Goal: Task Accomplishment & Management: Use online tool/utility

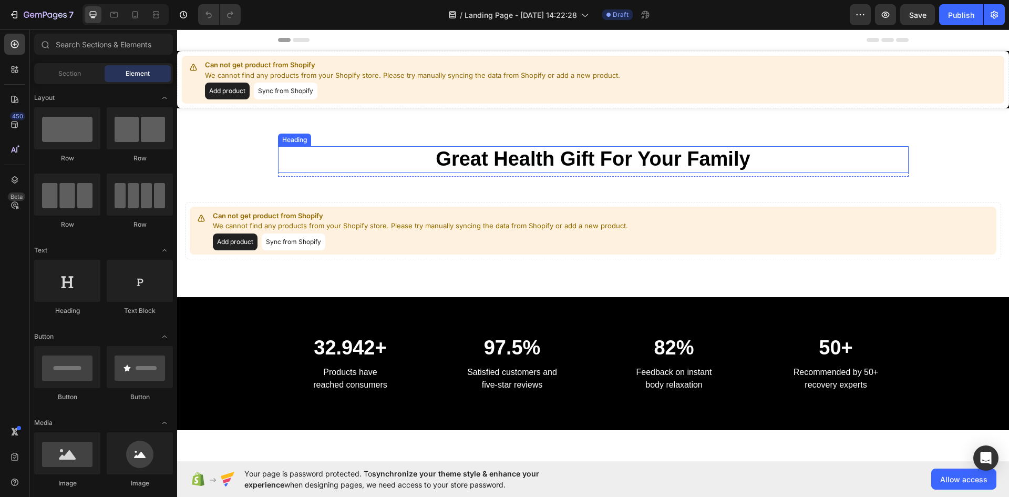
click at [397, 148] on p "Great Health Gift For Your Family" at bounding box center [593, 159] width 629 height 24
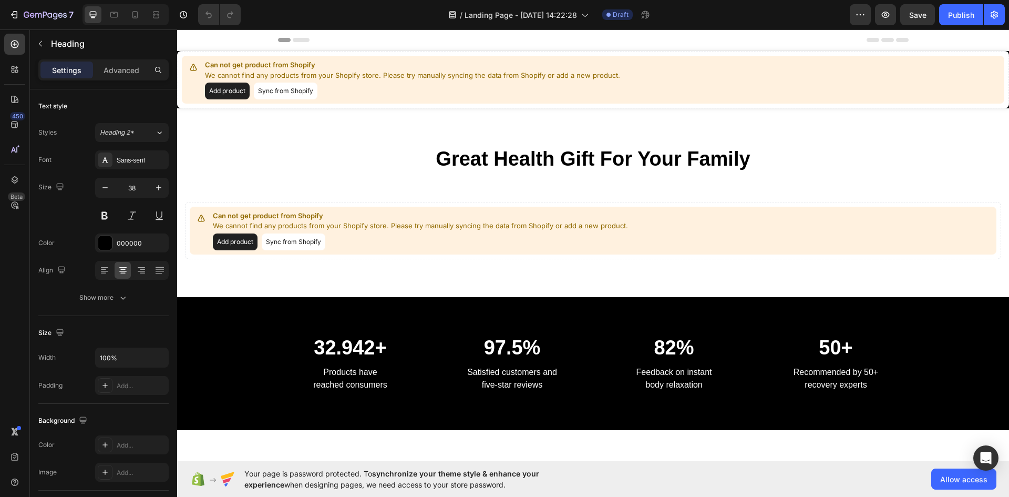
click at [546, 168] on p "Great Health Gift For Your Family" at bounding box center [593, 159] width 629 height 24
click at [121, 67] on p "Advanced" at bounding box center [122, 70] width 36 height 11
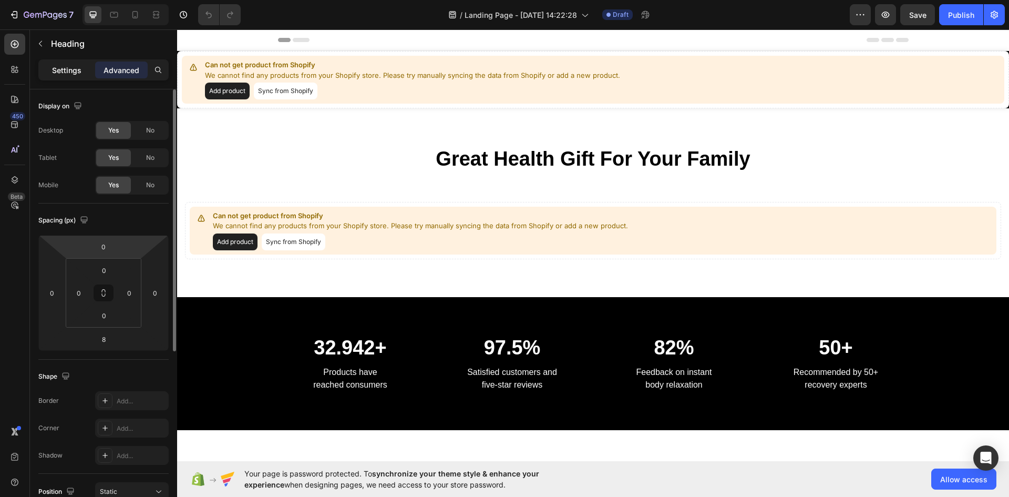
click at [67, 69] on p "Settings" at bounding box center [66, 70] width 29 height 11
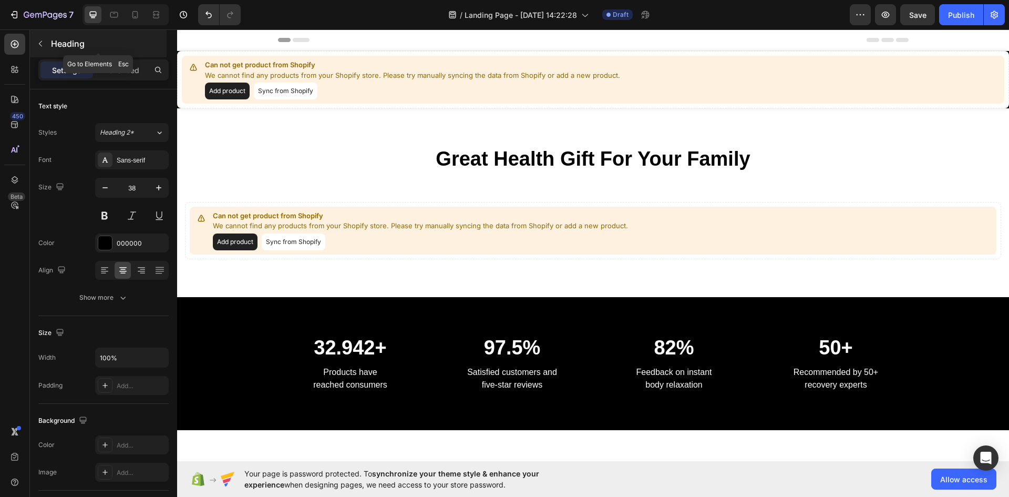
click at [70, 50] on div "Heading" at bounding box center [98, 43] width 137 height 27
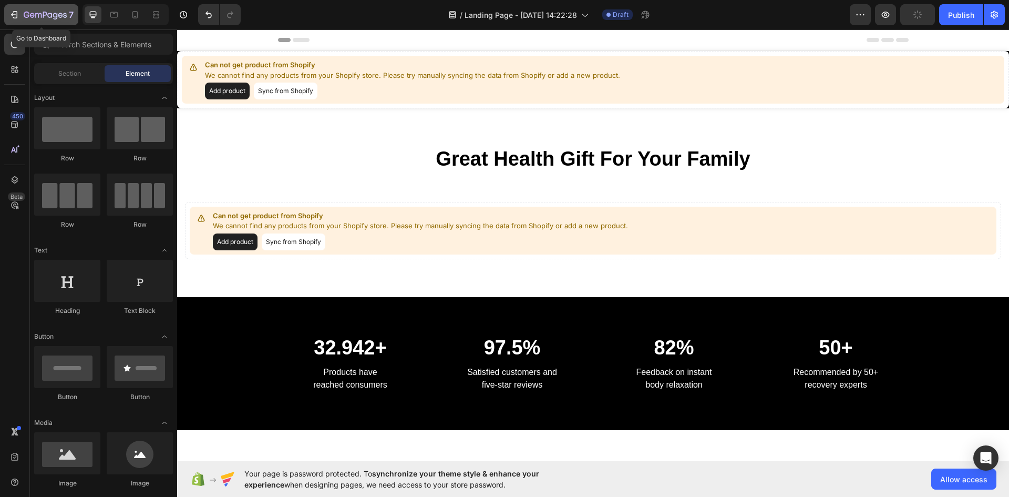
click at [39, 14] on icon "button" at bounding box center [38, 15] width 6 height 5
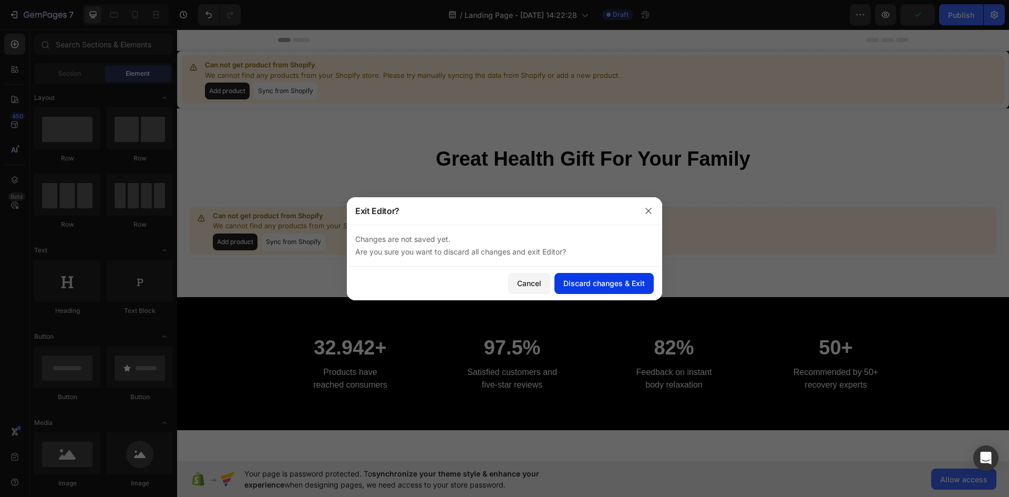
click at [596, 277] on button "Discard changes & Exit" at bounding box center [604, 283] width 99 height 21
